Goal: Information Seeking & Learning: Learn about a topic

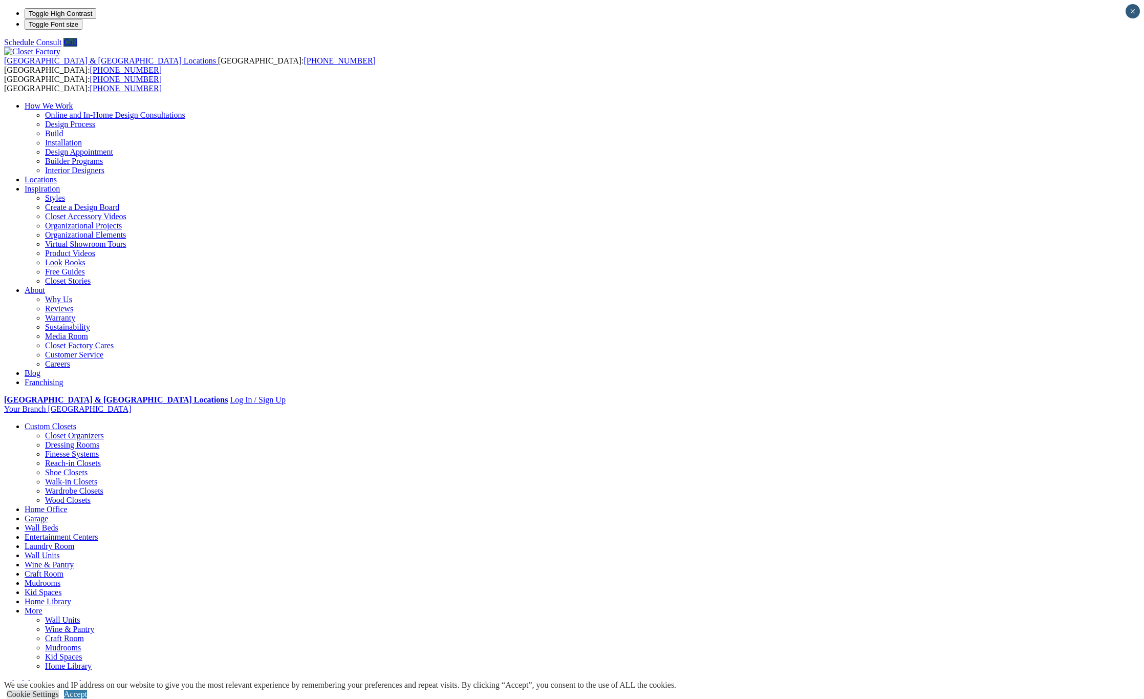
click at [97, 477] on link "Walk-in Closets" at bounding box center [71, 481] width 52 height 9
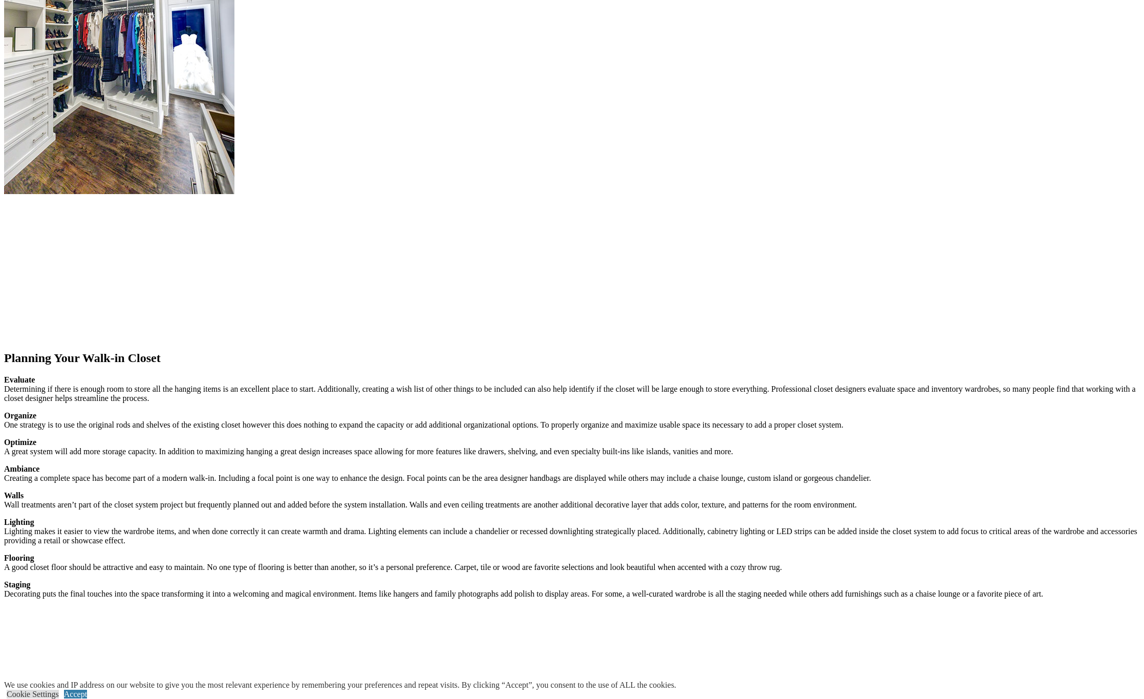
scroll to position [1910, 0]
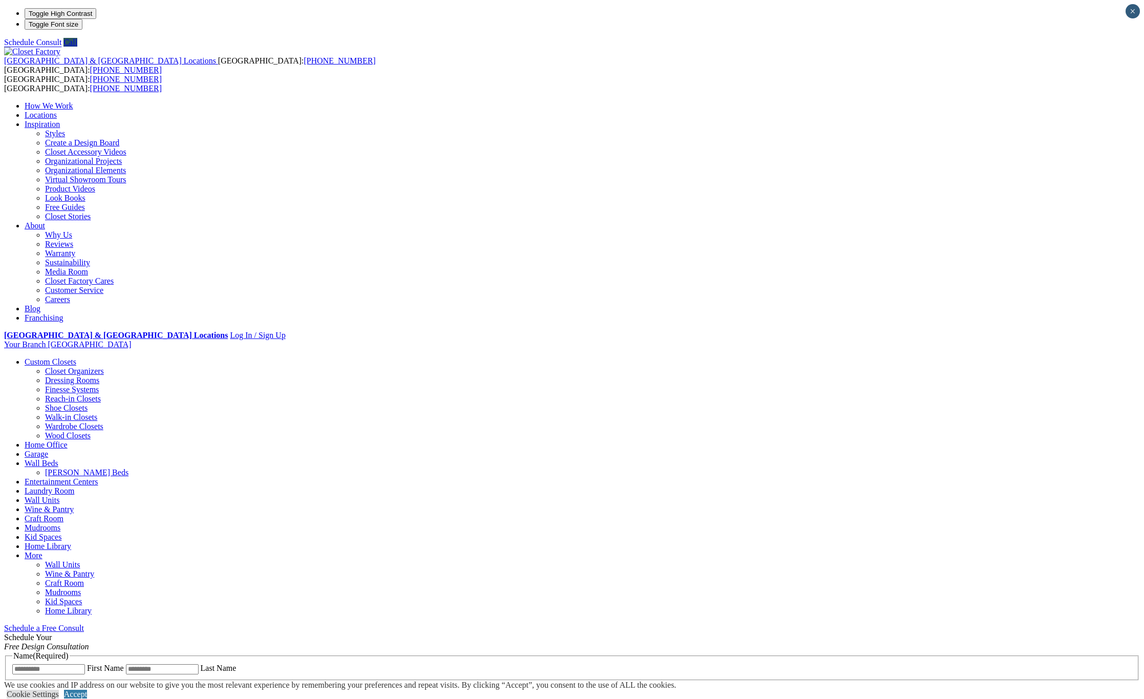
click at [71, 541] on link "Home Library" at bounding box center [48, 545] width 47 height 9
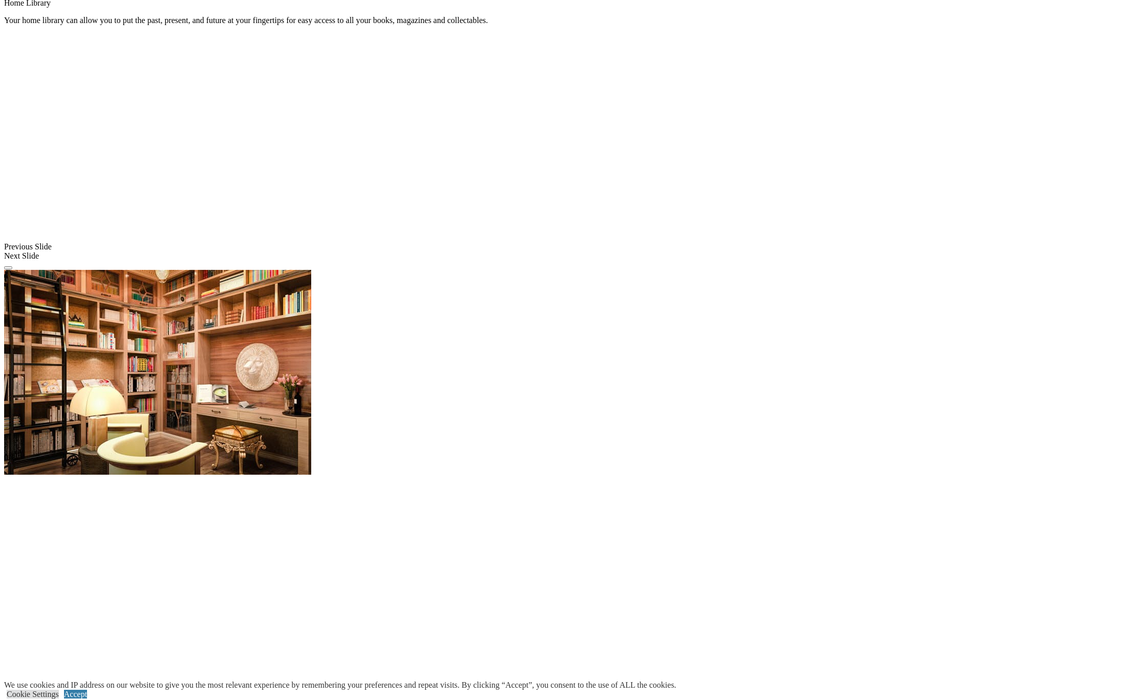
scroll to position [477, 0]
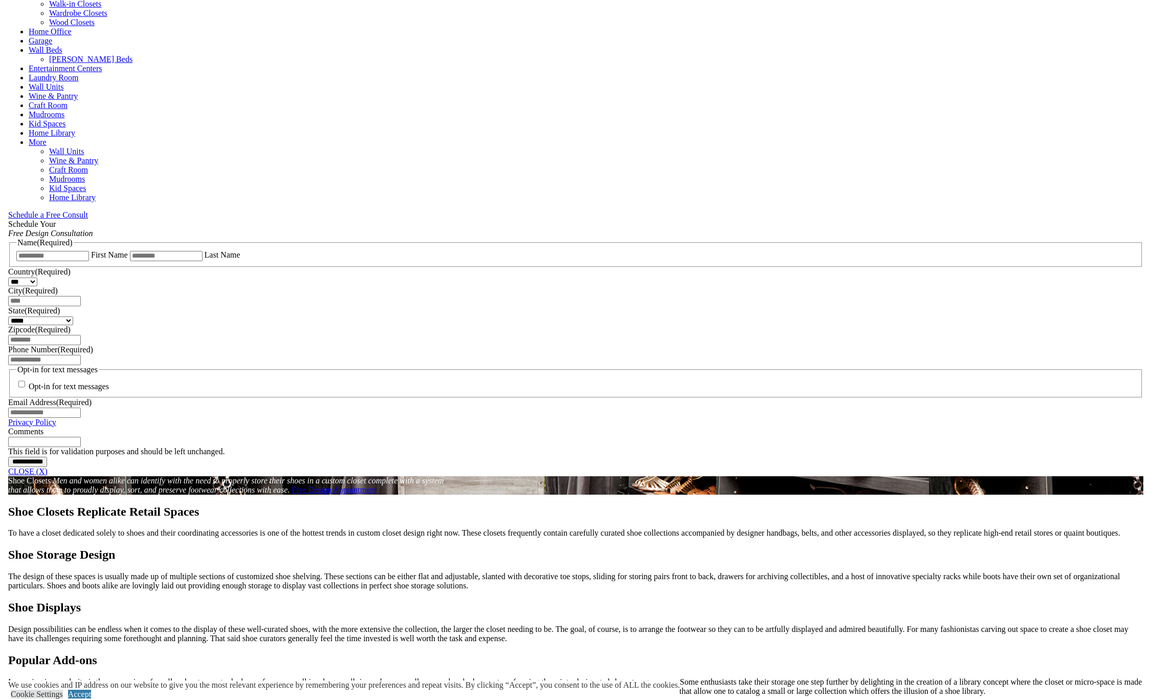
scroll to position [955, 0]
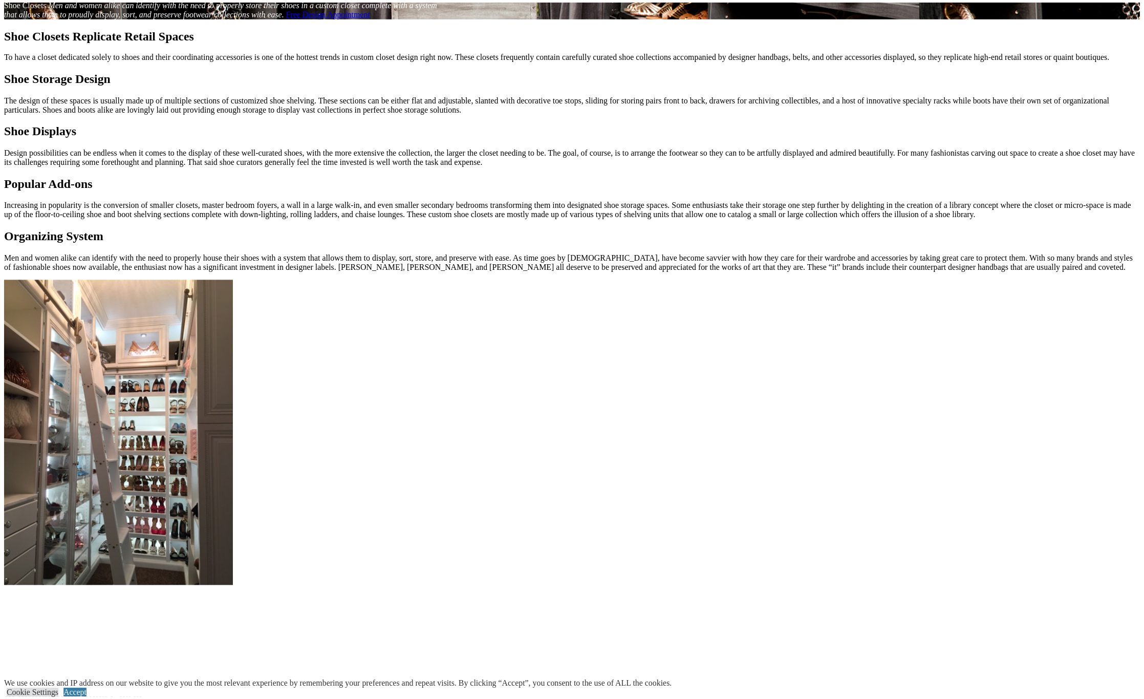
scroll to position [1433, 0]
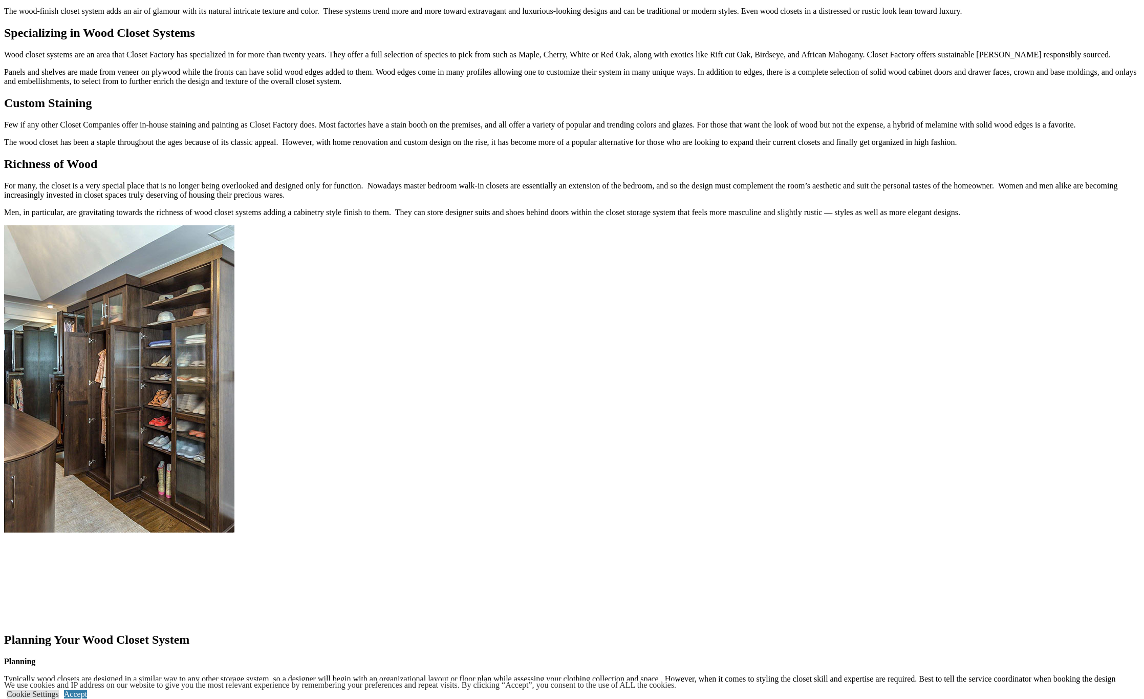
scroll to position [1433, 0]
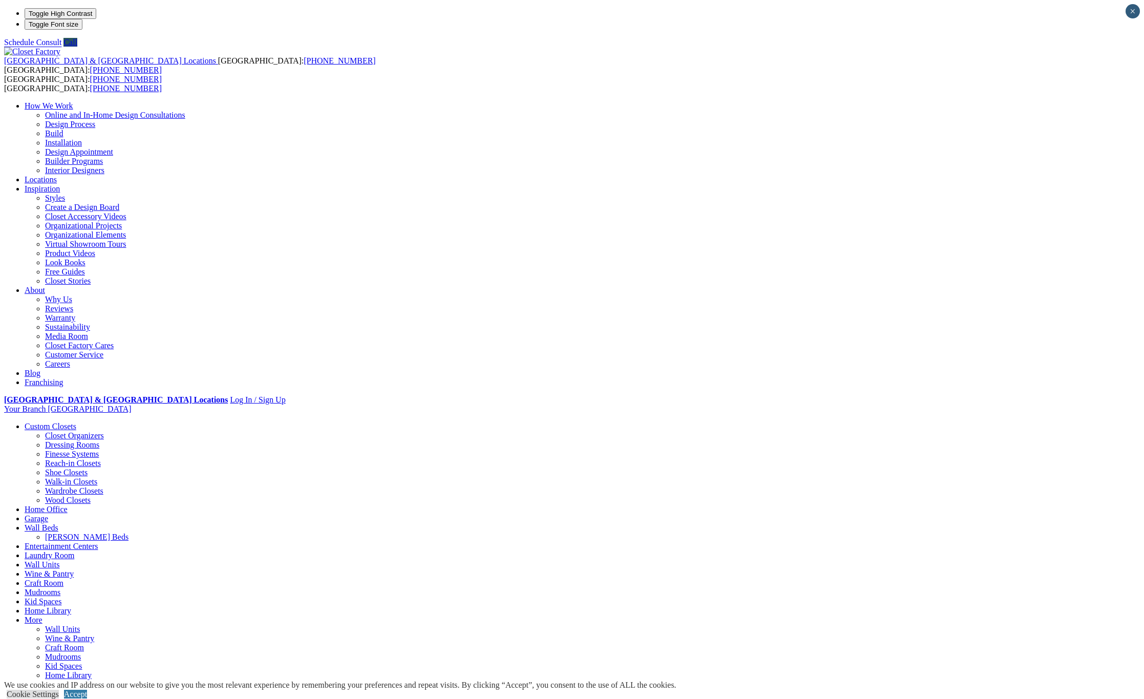
click at [99, 440] on link "Dressing Rooms" at bounding box center [72, 444] width 54 height 9
click at [104, 431] on link "Closet Organizers" at bounding box center [74, 435] width 59 height 9
click at [99, 449] on link "Finesse Systems" at bounding box center [72, 453] width 54 height 9
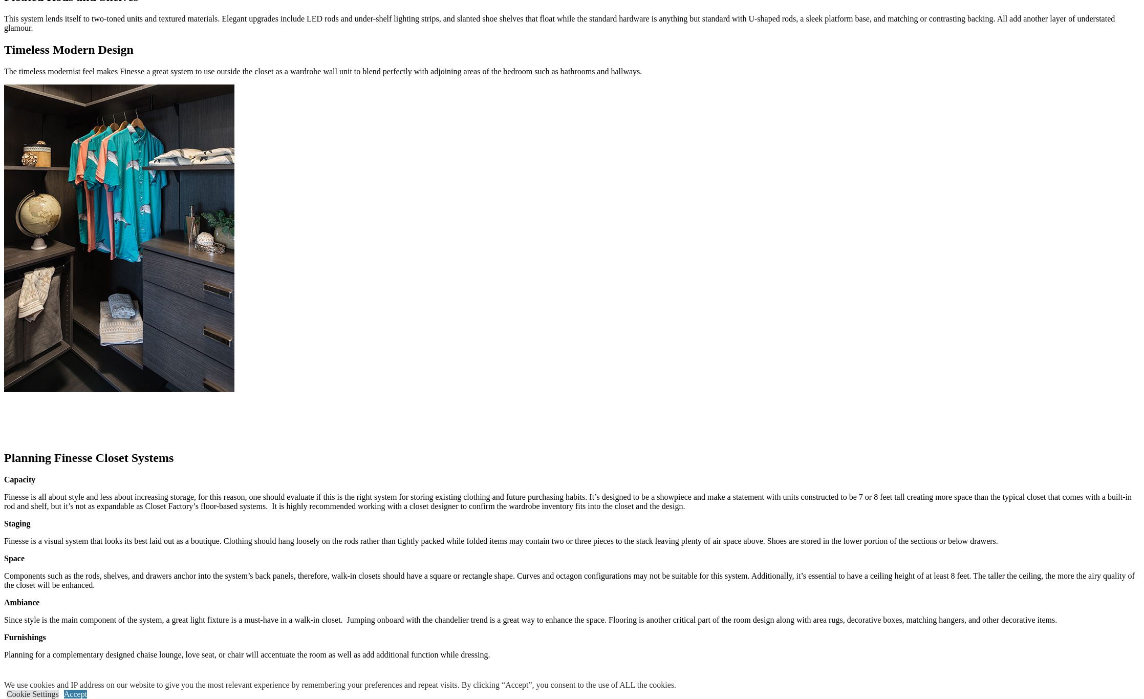
scroll to position [1433, 0]
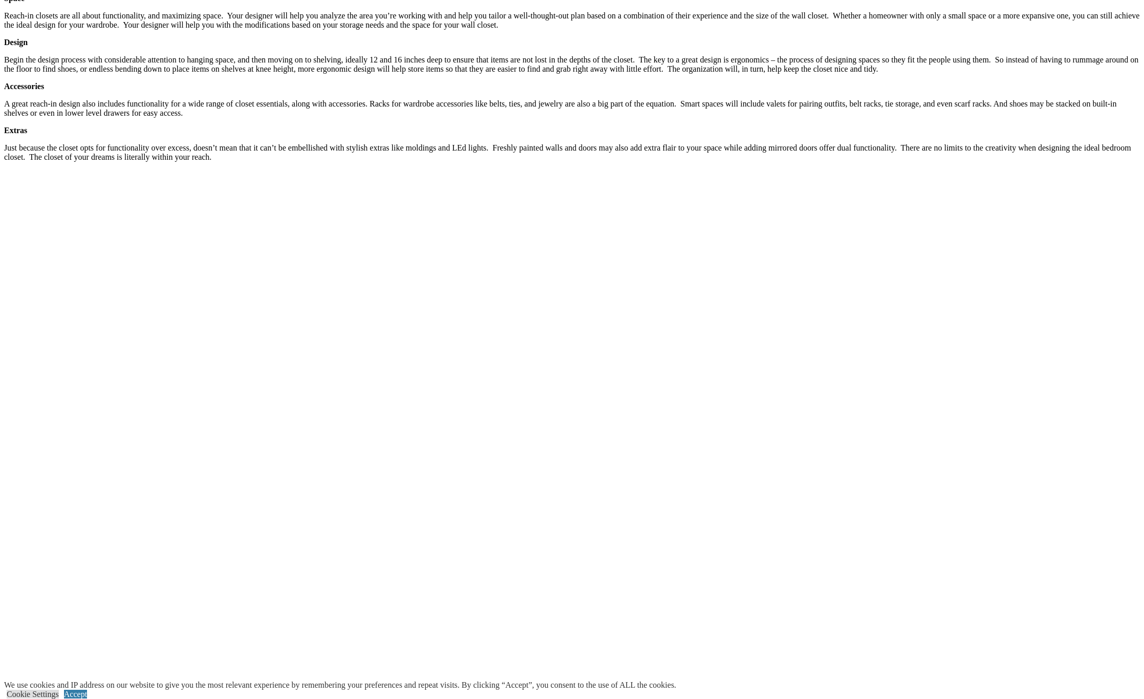
scroll to position [955, 0]
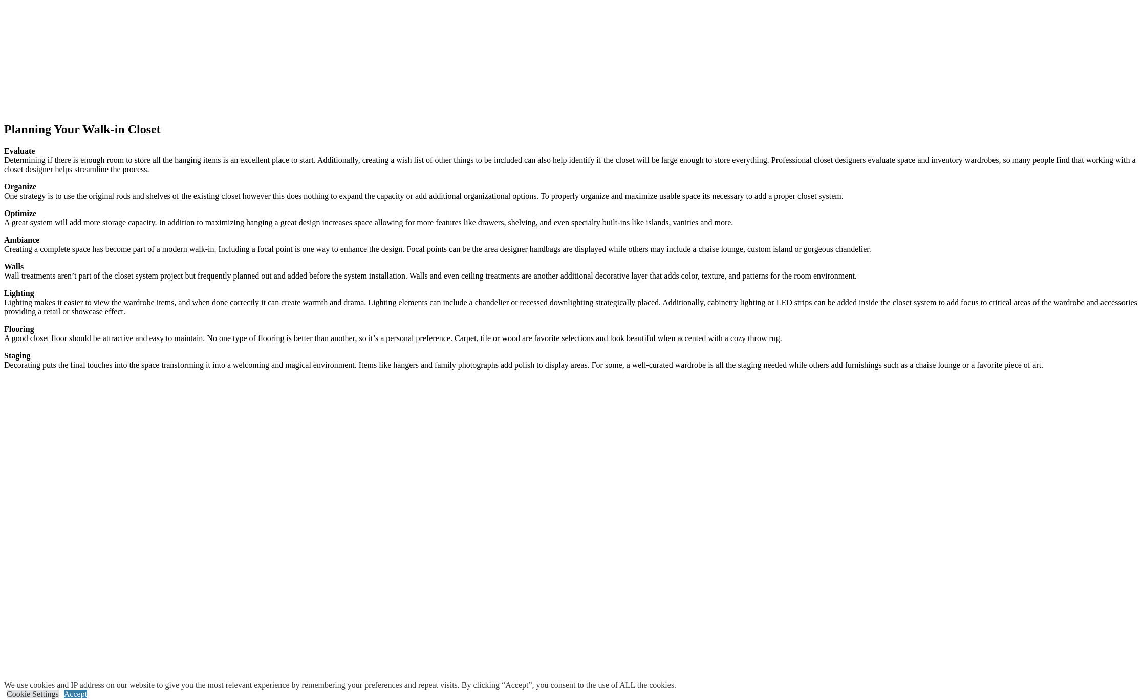
scroll to position [1910, 0]
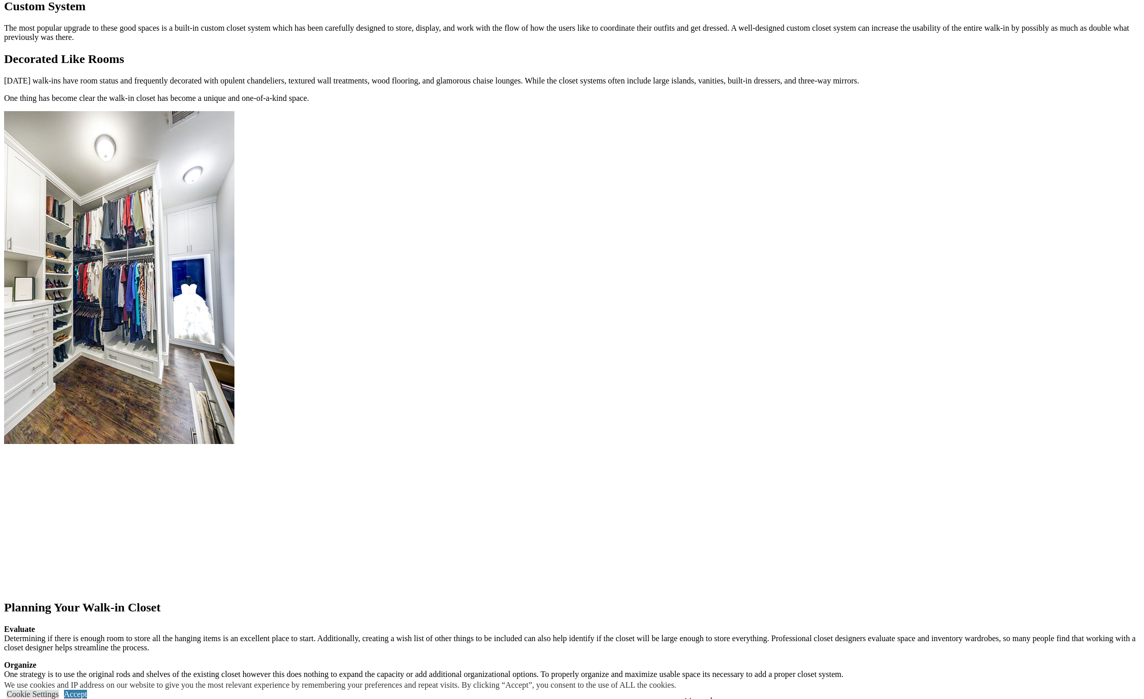
scroll to position [0, 0]
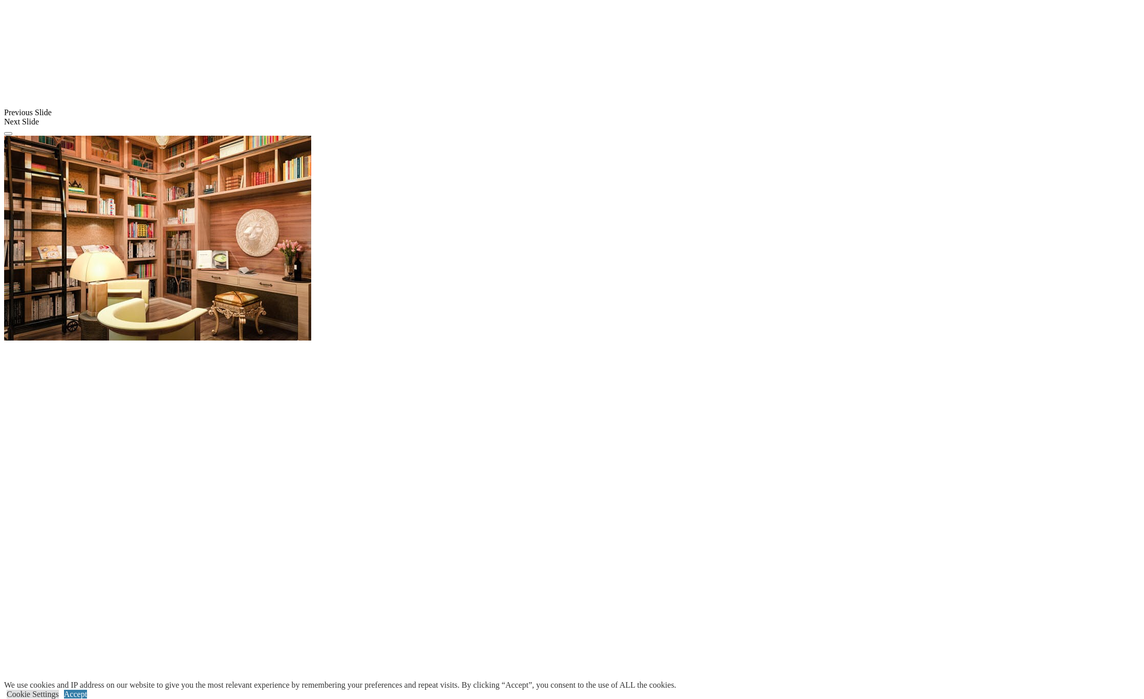
scroll to position [477, 0]
